Goal: Transaction & Acquisition: Book appointment/travel/reservation

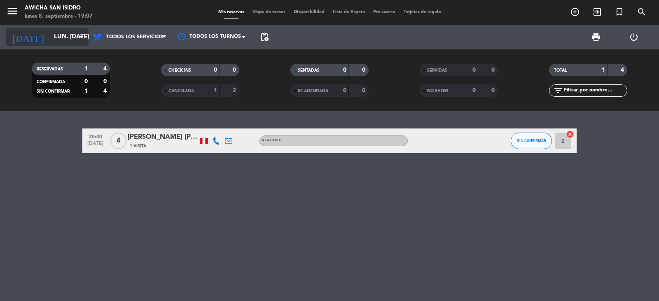
click at [69, 40] on input "lun. [DATE]" at bounding box center [90, 37] width 80 height 16
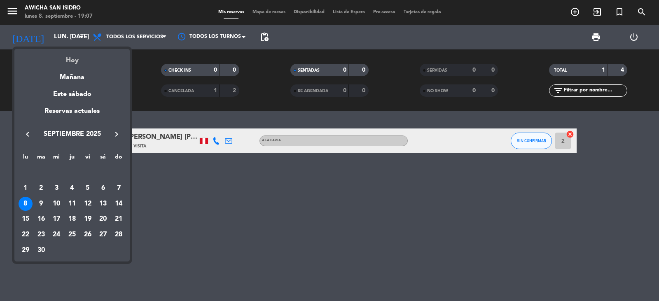
click at [84, 56] on div "Hoy" at bounding box center [71, 57] width 115 height 17
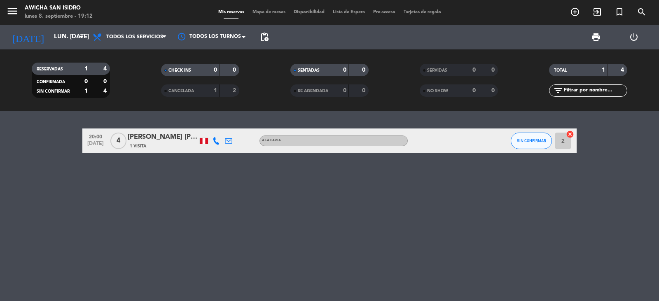
click at [185, 183] on div "20:00 [DATE] 4 [PERSON_NAME] [PERSON_NAME] 1 Visita A la carta SIN CONFIRMAR 2 …" at bounding box center [329, 206] width 659 height 190
click at [575, 12] on icon "add_circle_outline" at bounding box center [575, 12] width 10 height 10
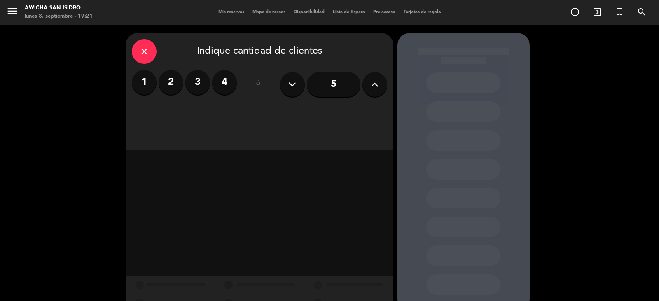
click at [236, 84] on label "4" at bounding box center [224, 82] width 25 height 25
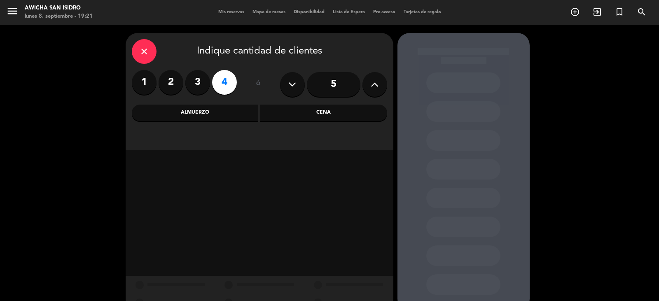
click at [306, 114] on div "Cena" at bounding box center [323, 113] width 127 height 16
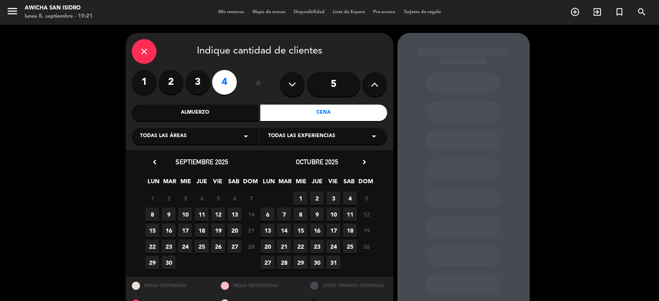
click at [168, 216] on span "9" at bounding box center [169, 215] width 14 height 14
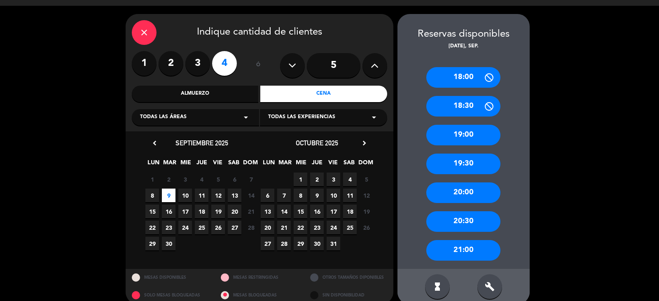
click at [467, 192] on div "20:00" at bounding box center [463, 193] width 74 height 21
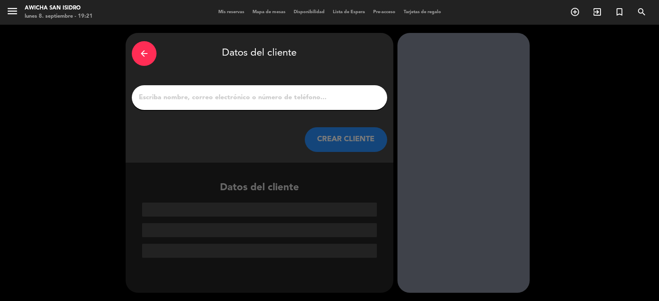
click at [272, 97] on input "1" at bounding box center [259, 98] width 243 height 12
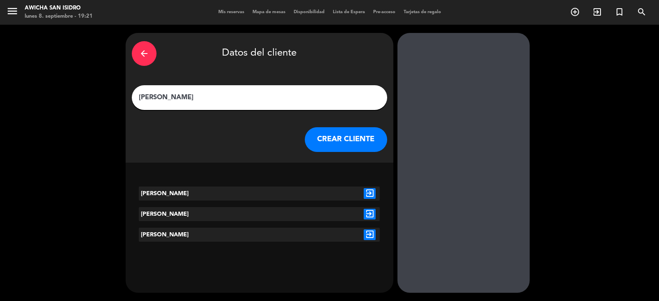
type input "[PERSON_NAME]"
click at [173, 197] on div "[PERSON_NAME]" at bounding box center [189, 194] width 101 height 14
click at [176, 194] on div "[PERSON_NAME]" at bounding box center [189, 194] width 101 height 14
click at [367, 194] on icon "exit_to_app" at bounding box center [370, 193] width 12 height 11
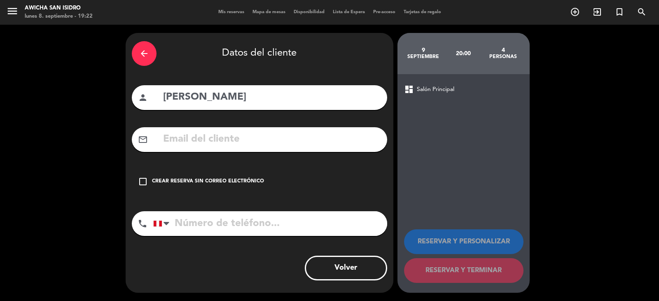
click at [187, 139] on input "text" at bounding box center [271, 139] width 219 height 17
drag, startPoint x: 226, startPoint y: 136, endPoint x: 149, endPoint y: 143, distance: 77.8
click at [149, 143] on div "mail_outline 942194284" at bounding box center [259, 139] width 255 height 25
type input "942194284"
click at [156, 178] on div "Crear reserva sin correo electrónico" at bounding box center [208, 182] width 112 height 8
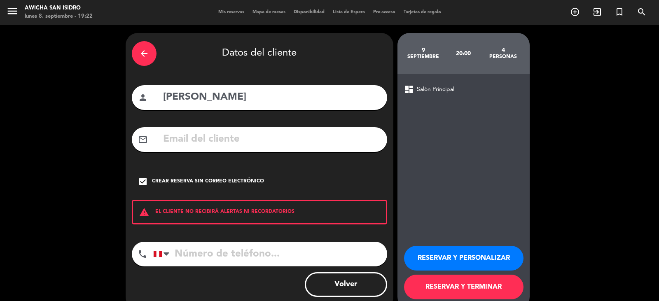
click at [193, 253] on input "tel" at bounding box center [270, 254] width 234 height 25
paste input "942194284"
type input "942194284"
click at [439, 257] on button "RESERVAR Y PERSONALIZAR" at bounding box center [463, 258] width 119 height 25
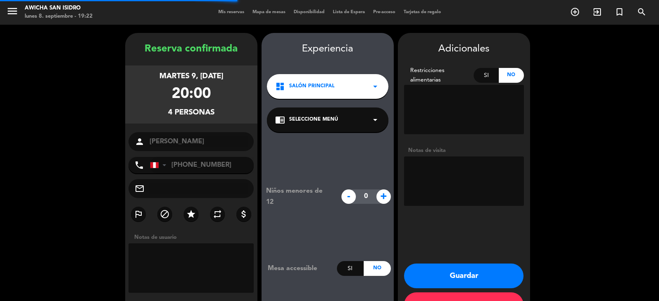
scroll to position [28, 0]
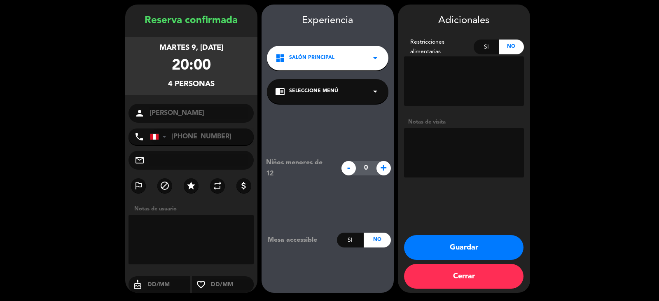
click at [457, 248] on button "Guardar" at bounding box center [463, 247] width 119 height 25
